Goal: Information Seeking & Learning: Learn about a topic

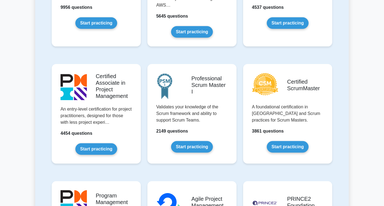
scroll to position [153, 0]
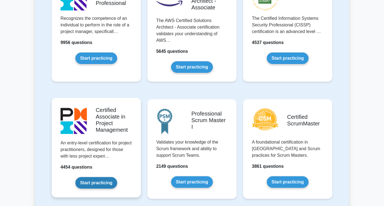
click at [99, 177] on link "Start practicing" at bounding box center [96, 183] width 42 height 12
click at [87, 177] on link "Start practicing" at bounding box center [96, 183] width 42 height 12
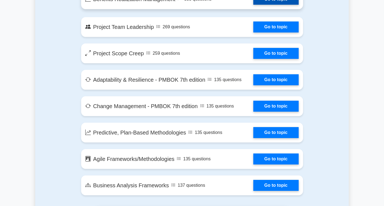
scroll to position [1101, 0]
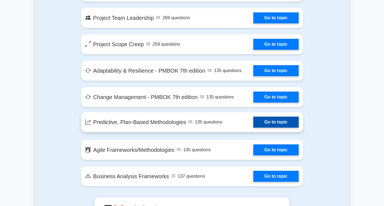
click at [280, 117] on link "Go to topic" at bounding box center [275, 122] width 45 height 11
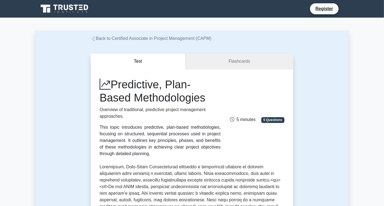
click at [244, 62] on link "Flashcards" at bounding box center [239, 62] width 108 height 16
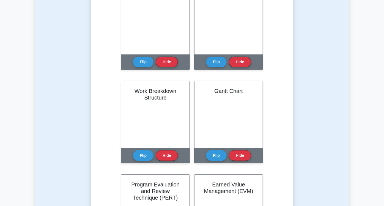
scroll to position [61, 0]
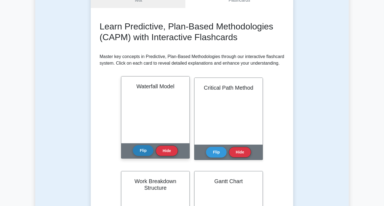
click at [133, 150] on button "Flip" at bounding box center [143, 150] width 21 height 11
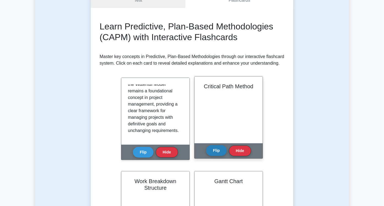
click at [206, 149] on button "Flip" at bounding box center [216, 150] width 21 height 11
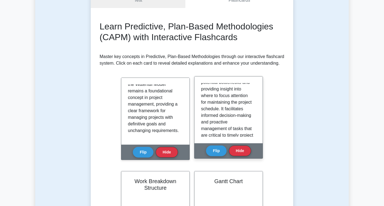
scroll to position [397, 0]
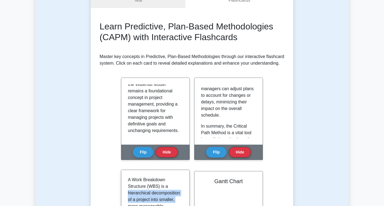
drag, startPoint x: 238, startPoint y: 101, endPoint x: 279, endPoint y: 113, distance: 42.6
click at [190, 170] on div "A Work Breakdown Structure (WBS) is a hierarchical decomposition of a project i…" at bounding box center [155, 203] width 68 height 67
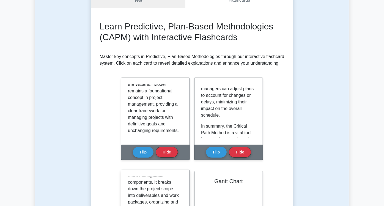
scroll to position [0, 0]
drag, startPoint x: 262, startPoint y: 118, endPoint x: 290, endPoint y: 122, distance: 27.7
drag, startPoint x: 243, startPoint y: 95, endPoint x: 279, endPoint y: 101, distance: 36.7
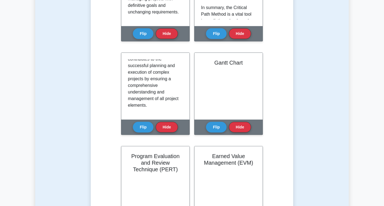
scroll to position [184, 0]
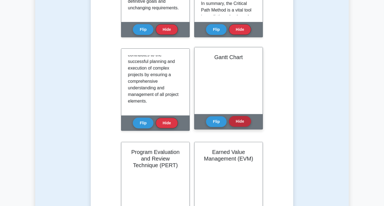
click at [229, 120] on button "Hide" at bounding box center [240, 121] width 22 height 11
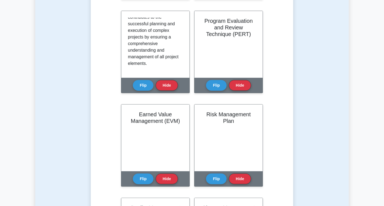
scroll to position [222, 0]
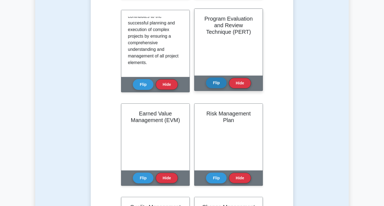
click at [206, 85] on button "Flip" at bounding box center [216, 83] width 21 height 11
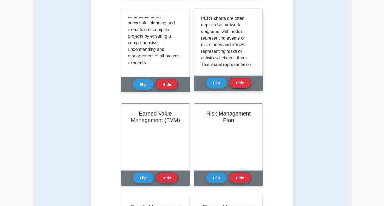
scroll to position [344, 0]
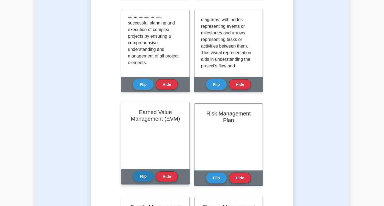
click at [154, 171] on button "Flip" at bounding box center [143, 176] width 21 height 11
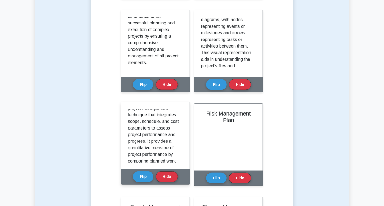
scroll to position [31, 0]
drag, startPoint x: 184, startPoint y: 34, endPoint x: 196, endPoint y: 36, distance: 11.9
click at [181, 78] on p "Earned Value Management (EVM) is a project management technique that integrates…" at bounding box center [154, 124] width 53 height 92
drag, startPoint x: 196, startPoint y: 36, endPoint x: 185, endPoint y: 50, distance: 18.4
click at [181, 78] on p "Earned Value Management (EVM) is a project management technique that integrates…" at bounding box center [154, 124] width 53 height 92
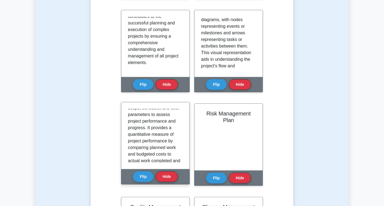
drag, startPoint x: 185, startPoint y: 50, endPoint x: 161, endPoint y: 56, distance: 24.8
click at [161, 102] on div "Earned Value Management (EVM) is a project management technique that integrates…" at bounding box center [155, 135] width 68 height 67
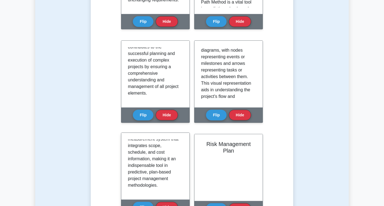
scroll to position [593, 0]
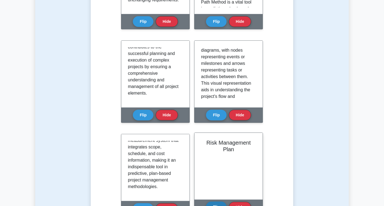
click at [227, 202] on button "Flip" at bounding box center [216, 207] width 21 height 11
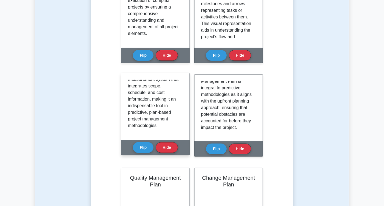
scroll to position [253, 0]
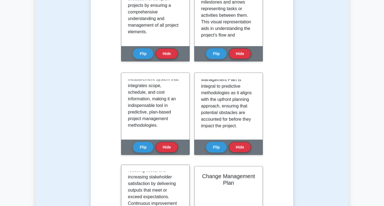
scroll to position [589, 0]
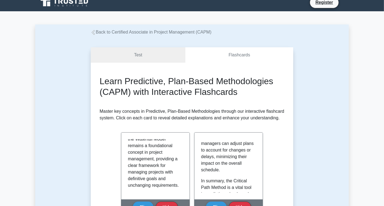
scroll to position [0, 0]
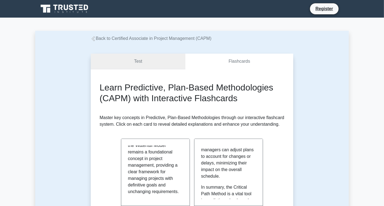
click at [133, 61] on link "Test" at bounding box center [138, 62] width 95 height 16
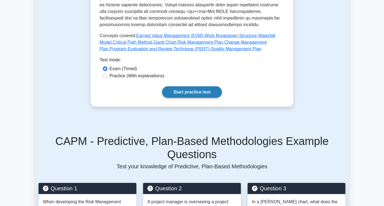
scroll to position [244, 0]
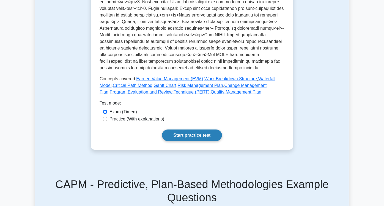
click at [198, 130] on link "Start practice test" at bounding box center [192, 136] width 60 height 12
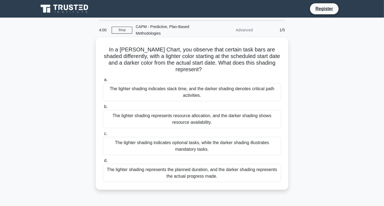
click at [155, 173] on div "The lighter shading represents the planned duration, and the darker shading rep…" at bounding box center [192, 173] width 178 height 18
click at [103, 163] on input "d. The lighter shading represents the planned duration, and the darker shading …" at bounding box center [103, 161] width 0 height 4
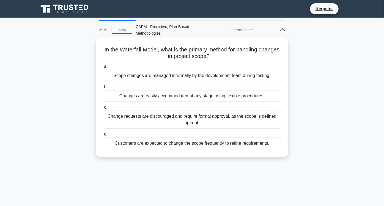
click at [239, 116] on div "Change requests are discouraged and require formal approval, as the scope is de…" at bounding box center [192, 120] width 178 height 18
click at [103, 109] on input "c. Change requests are discouraged and require formal approval, as the scope is…" at bounding box center [103, 108] width 0 height 4
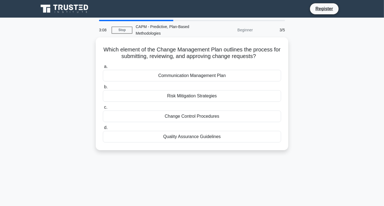
click at [262, 115] on div "Change Control Procedures" at bounding box center [192, 117] width 178 height 12
click at [103, 109] on input "c. Change Control Procedures" at bounding box center [103, 108] width 0 height 4
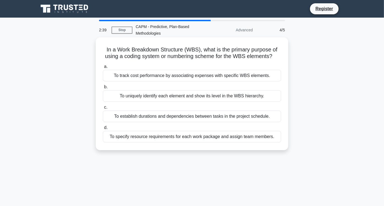
click at [133, 95] on div "To uniquely identify each element and show its level in the WBS hierarchy." at bounding box center [192, 96] width 178 height 12
click at [103, 89] on input "b. To uniquely identify each element and show its level in the WBS hierarchy." at bounding box center [103, 87] width 0 height 4
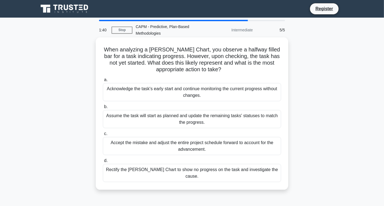
click at [142, 118] on div "Assume the task will start as planned and update the remaining tasks' statuses …" at bounding box center [192, 119] width 178 height 18
click at [103, 109] on input "b. Assume the task will start as planned and update the remaining tasks' status…" at bounding box center [103, 107] width 0 height 4
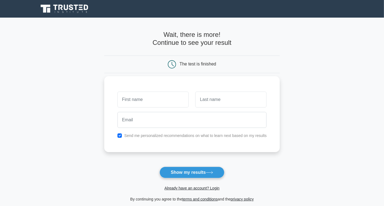
click at [141, 102] on input "text" at bounding box center [153, 100] width 71 height 16
type input "Maya"
type input "Amareen"
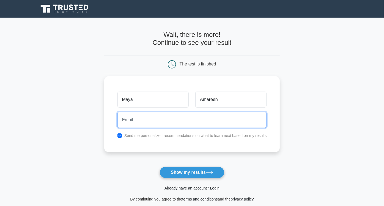
type input "[EMAIL_ADDRESS][DOMAIN_NAME]"
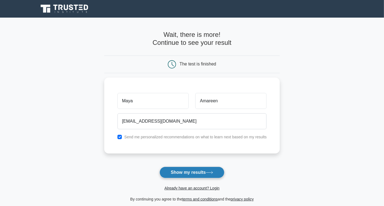
click at [188, 172] on button "Show my results" at bounding box center [192, 173] width 65 height 12
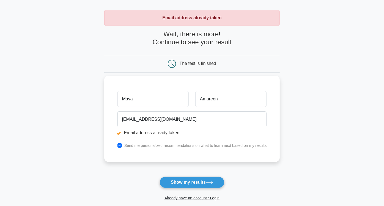
scroll to position [31, 0]
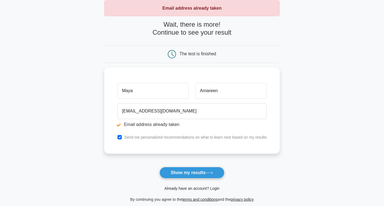
click at [193, 188] on link "Already have an account? Login" at bounding box center [192, 188] width 55 height 4
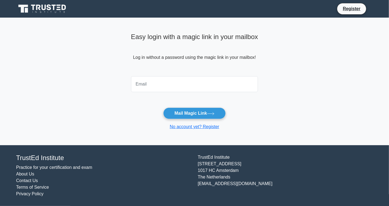
click at [193, 85] on input "email" at bounding box center [194, 84] width 127 height 16
type input "maya.amareen@gmail.com"
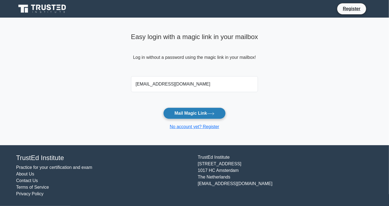
click at [192, 113] on button "Mail Magic Link" at bounding box center [194, 114] width 62 height 12
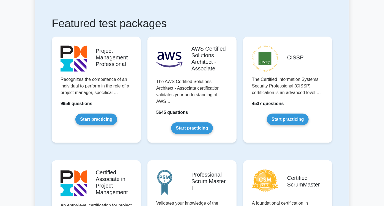
scroll to position [153, 0]
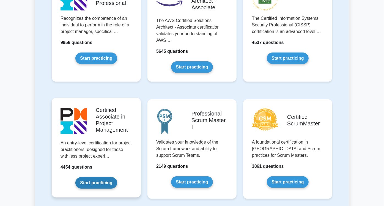
click at [75, 177] on link "Start practicing" at bounding box center [96, 183] width 42 height 12
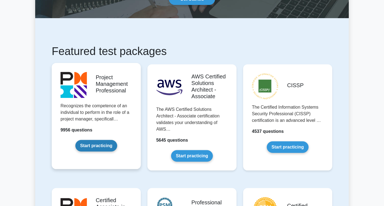
scroll to position [122, 0]
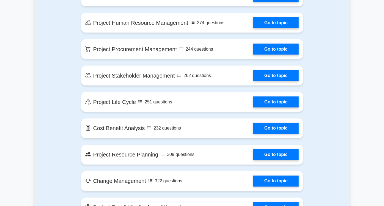
scroll to position [520, 0]
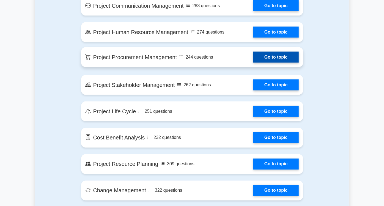
click at [299, 53] on link "Go to topic" at bounding box center [275, 57] width 45 height 11
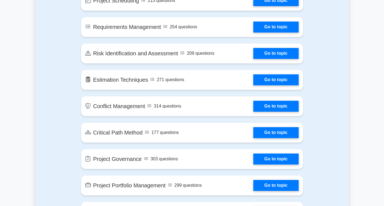
scroll to position [795, 0]
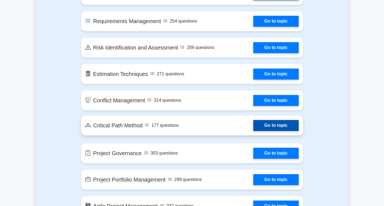
click at [281, 120] on link "Go to topic" at bounding box center [275, 125] width 45 height 11
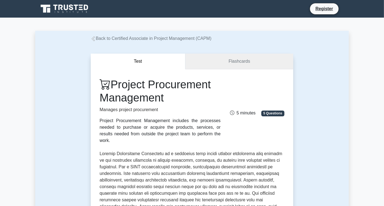
click at [250, 62] on link "Flashcards" at bounding box center [239, 62] width 108 height 16
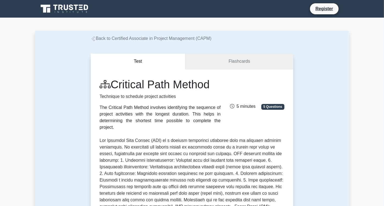
click at [249, 59] on link "Flashcards" at bounding box center [239, 62] width 108 height 16
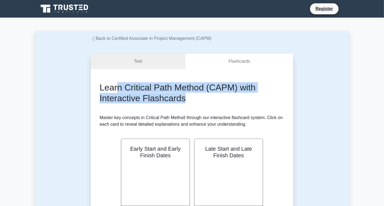
drag, startPoint x: 100, startPoint y: 86, endPoint x: 163, endPoint y: 95, distance: 63.3
click at [163, 95] on h2 "Learn Critical Path Method (CAPM) with Interactive Flashcards" at bounding box center [192, 92] width 185 height 21
drag, startPoint x: 163, startPoint y: 95, endPoint x: 172, endPoint y: 106, distance: 14.3
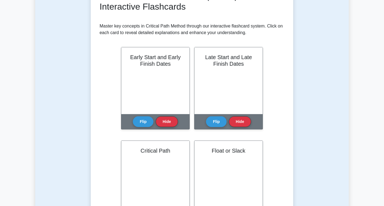
scroll to position [61, 0]
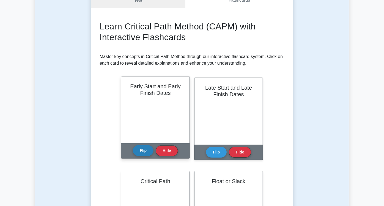
click at [133, 151] on button "Flip" at bounding box center [143, 150] width 21 height 11
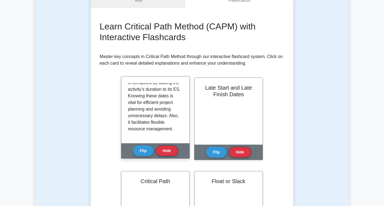
scroll to position [89, 0]
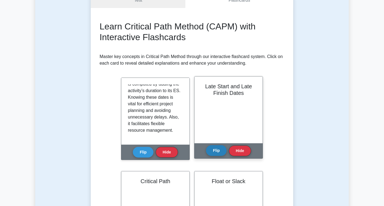
click at [206, 150] on button "Flip" at bounding box center [216, 150] width 21 height 11
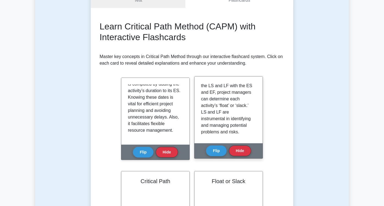
scroll to position [76, 0]
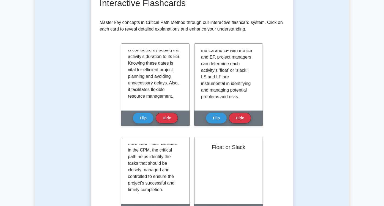
scroll to position [139, 0]
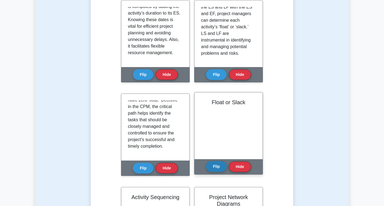
click at [206, 170] on button "Flip" at bounding box center [216, 166] width 21 height 11
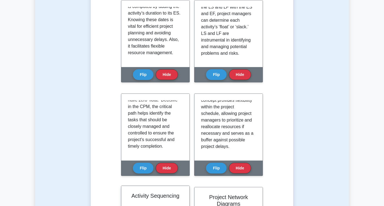
scroll to position [62, 0]
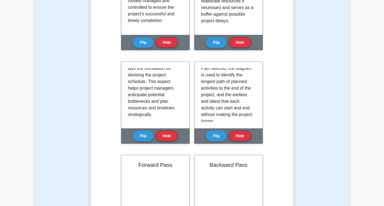
scroll to position [267, 0]
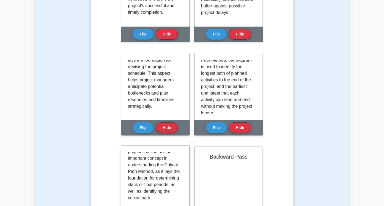
scroll to position [273, 0]
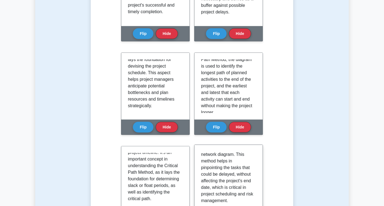
scroll to position [63, 0]
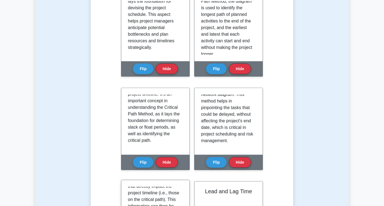
scroll to position [332, 0]
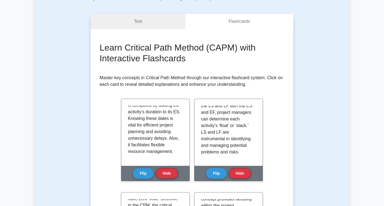
scroll to position [0, 0]
click at [139, 24] on link "Test" at bounding box center [138, 22] width 95 height 16
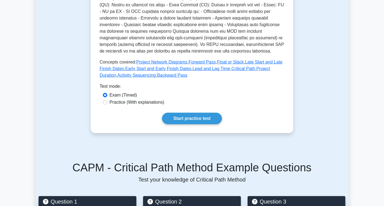
scroll to position [215, 0]
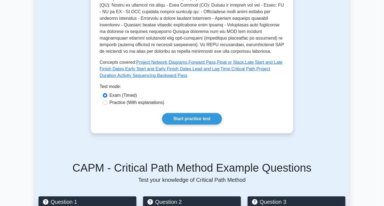
click at [103, 99] on div "Practice (With explanations)" at bounding box center [192, 102] width 178 height 7
click at [103, 100] on input "Practice (With explanations)" at bounding box center [105, 102] width 4 height 4
radio input "true"
click at [103, 92] on div "Exam (Timed)" at bounding box center [192, 95] width 178 height 7
click at [103, 93] on input "Exam (Timed)" at bounding box center [105, 95] width 4 height 4
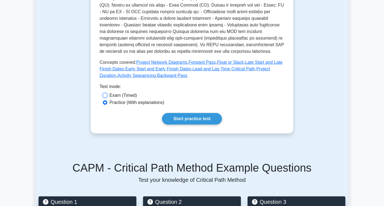
radio input "true"
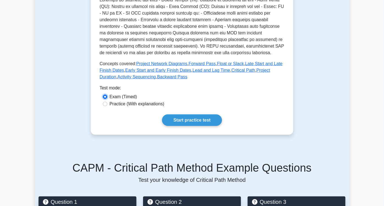
scroll to position [195, 0]
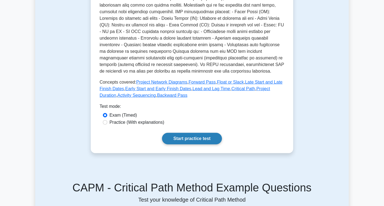
click at [185, 133] on link "Start practice test" at bounding box center [192, 139] width 60 height 12
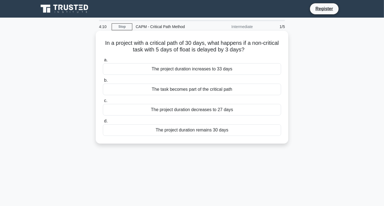
click at [189, 132] on div "The project duration remains 30 days" at bounding box center [192, 130] width 178 height 12
click at [103, 123] on input "d. The project duration remains 30 days" at bounding box center [103, 121] width 0 height 4
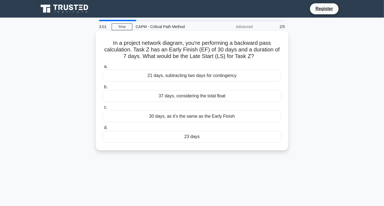
click at [252, 135] on div "23 days" at bounding box center [192, 137] width 178 height 12
click at [103, 130] on input "d. 23 days" at bounding box center [103, 128] width 0 height 4
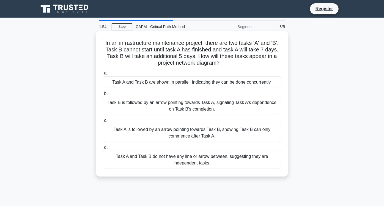
click at [256, 135] on div "Task A is followed by an arrow pointing towards Task B, showing Task B can only…" at bounding box center [192, 133] width 178 height 18
click at [103, 122] on input "c. Task A is followed by an arrow pointing towards Task B, showing Task B can o…" at bounding box center [103, 121] width 0 height 4
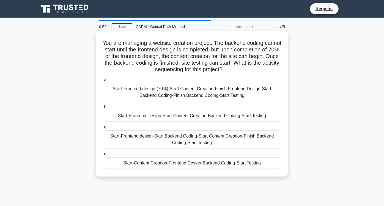
click at [205, 97] on div "Start-Frontend design (70%)-Start Content Creation-Finish Frontend Design-Start…" at bounding box center [192, 92] width 178 height 18
click at [103, 82] on input "a. Start-Frontend design (70%)-Start Content Creation-Finish Frontend Design-St…" at bounding box center [103, 80] width 0 height 4
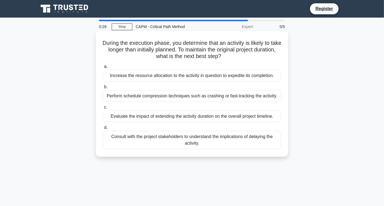
click at [206, 97] on div "Perform schedule compression techniques such as crashing or fast-tracking the a…" at bounding box center [192, 96] width 178 height 12
click at [103, 89] on input "b. Perform schedule compression techniques such as crashing or fast-tracking th…" at bounding box center [103, 87] width 0 height 4
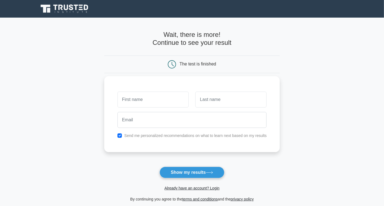
click at [153, 101] on input "text" at bounding box center [153, 100] width 71 height 16
type input "Maya"
type input "Amareen"
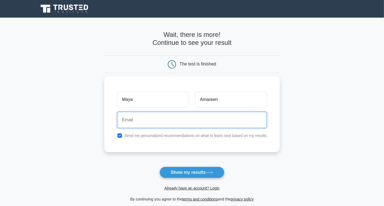
type input "[EMAIL_ADDRESS][DOMAIN_NAME]"
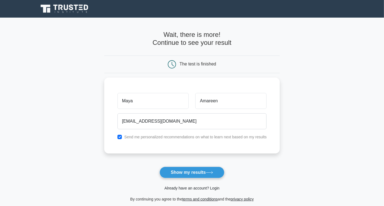
click at [207, 188] on link "Already have an account? Login" at bounding box center [192, 188] width 55 height 4
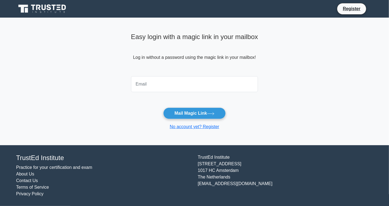
click at [174, 80] on input "email" at bounding box center [194, 84] width 127 height 16
type input "[EMAIL_ADDRESS][DOMAIN_NAME]"
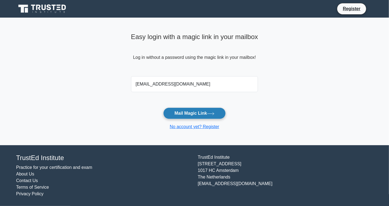
click at [188, 113] on button "Mail Magic Link" at bounding box center [194, 114] width 62 height 12
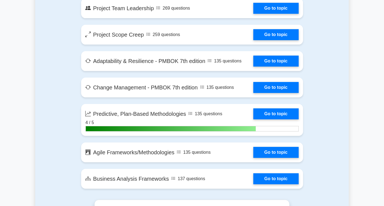
scroll to position [1131, 0]
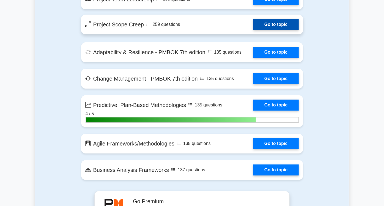
click at [253, 21] on link "Go to topic" at bounding box center [275, 24] width 45 height 11
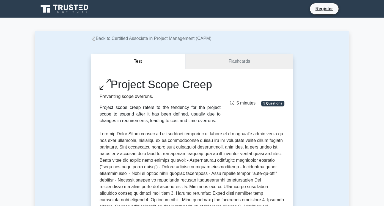
click at [260, 63] on link "Flashcards" at bounding box center [239, 62] width 108 height 16
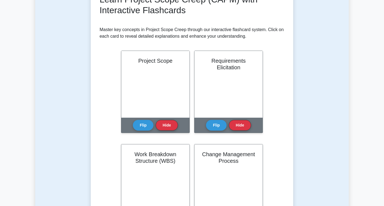
scroll to position [92, 0]
